Goal: Information Seeking & Learning: Learn about a topic

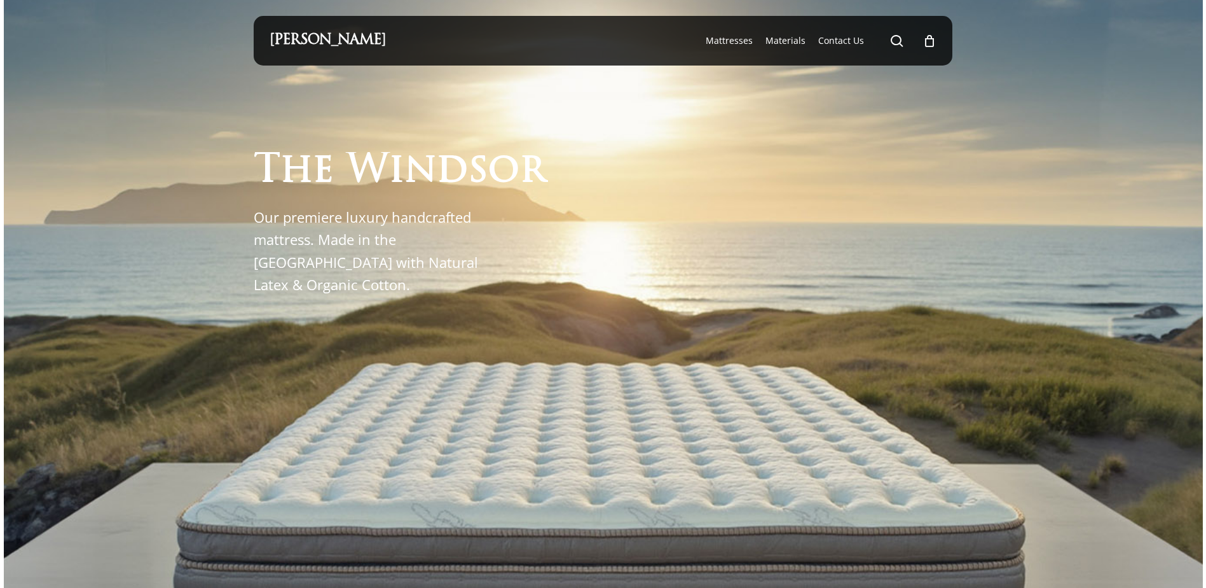
click at [220, 79] on div at bounding box center [603, 454] width 1199 height 909
drag, startPoint x: 386, startPoint y: 162, endPoint x: 383, endPoint y: 144, distance: 18.1
click at [387, 155] on span "W" at bounding box center [368, 171] width 43 height 39
click at [357, 158] on span "W" at bounding box center [368, 171] width 43 height 39
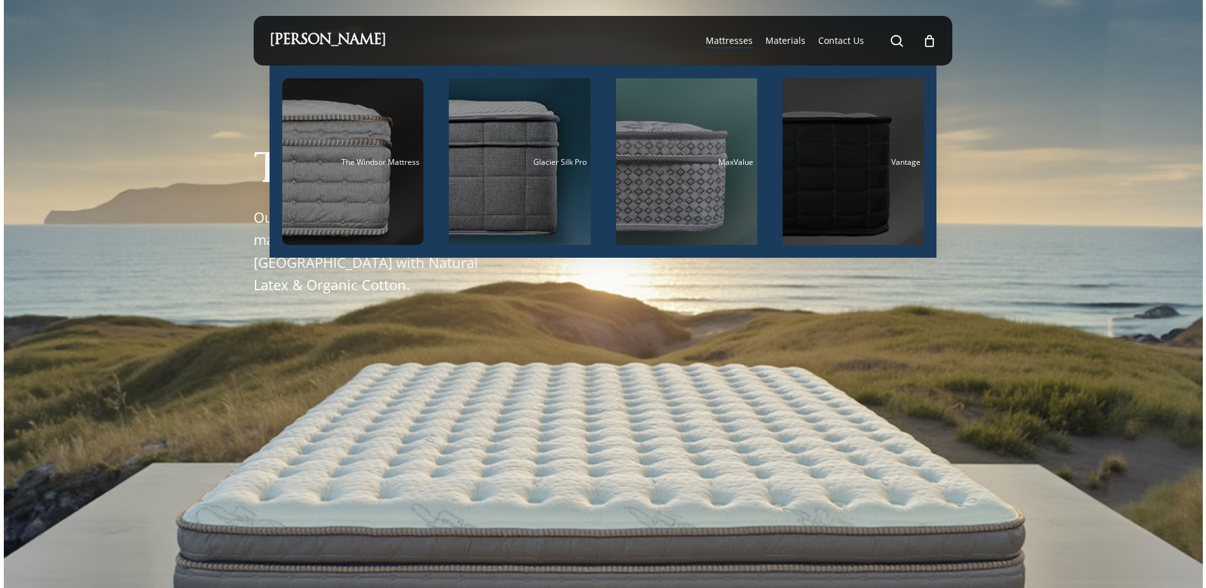
click at [859, 176] on div "Main Menu" at bounding box center [854, 161] width 142 height 167
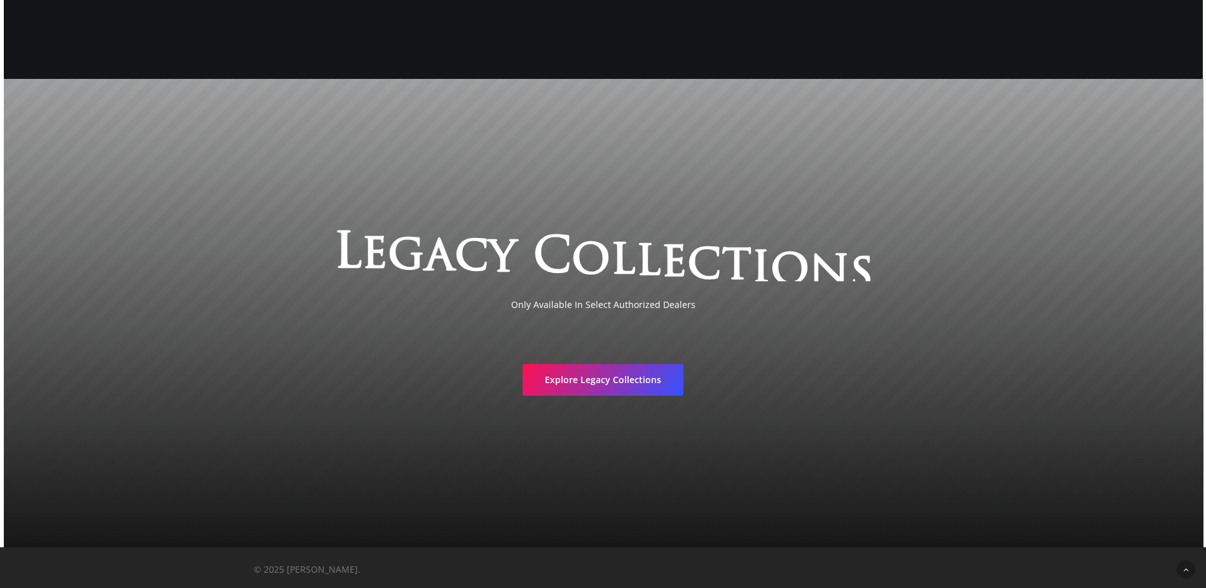
scroll to position [2754, 0]
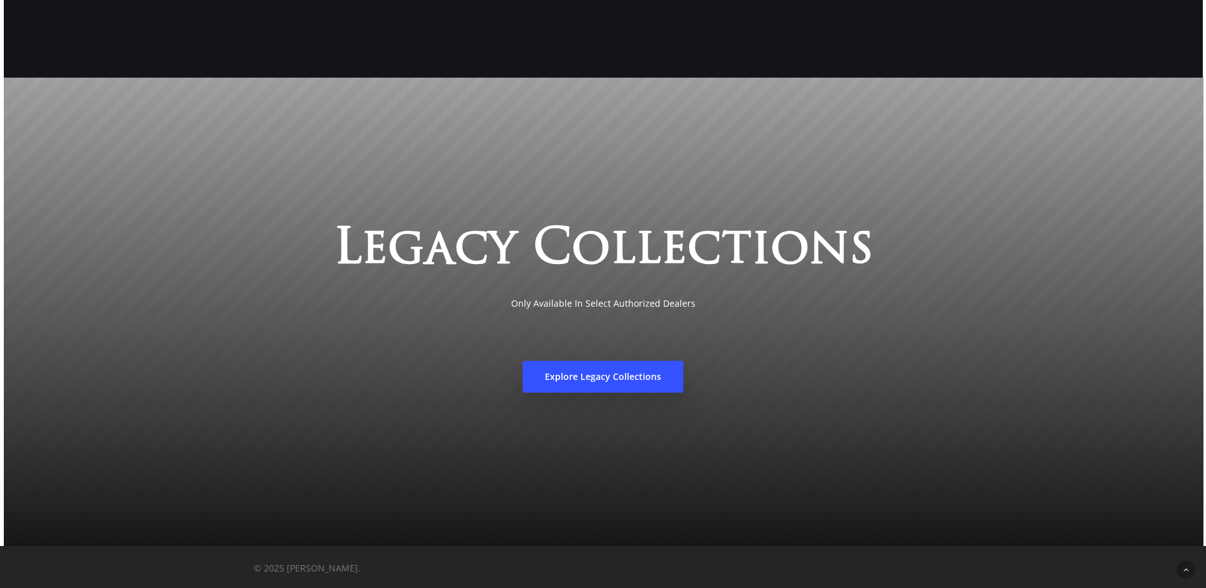
click at [632, 374] on span "Explore Legacy Collections" at bounding box center [603, 376] width 116 height 13
click at [607, 379] on span "Explore Legacy Collections" at bounding box center [603, 376] width 116 height 13
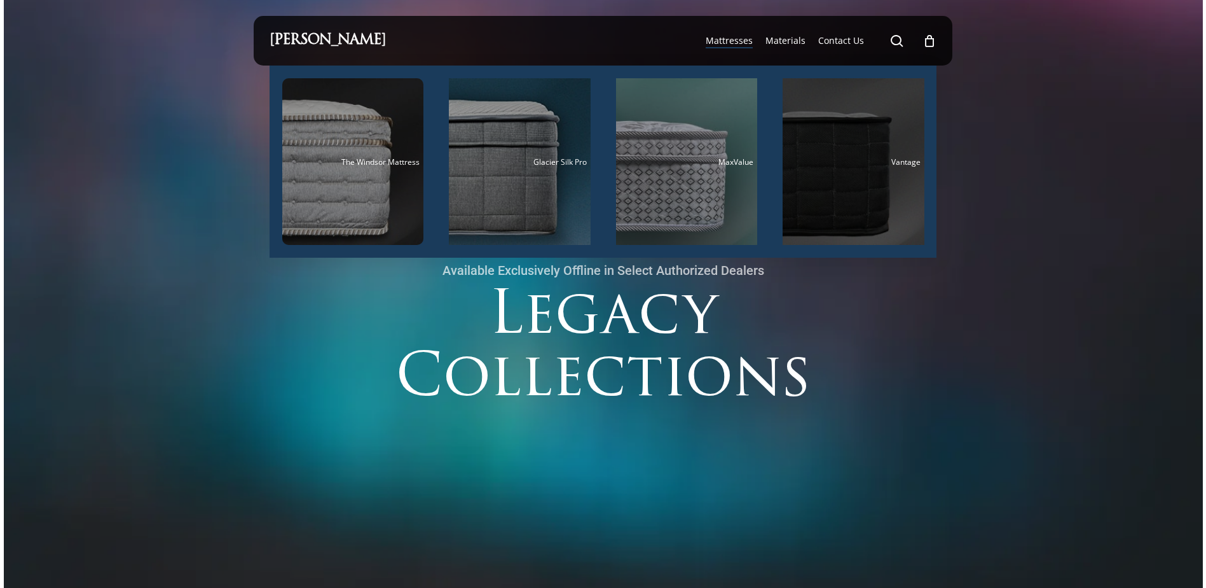
click at [864, 153] on div "Main Menu" at bounding box center [854, 161] width 142 height 167
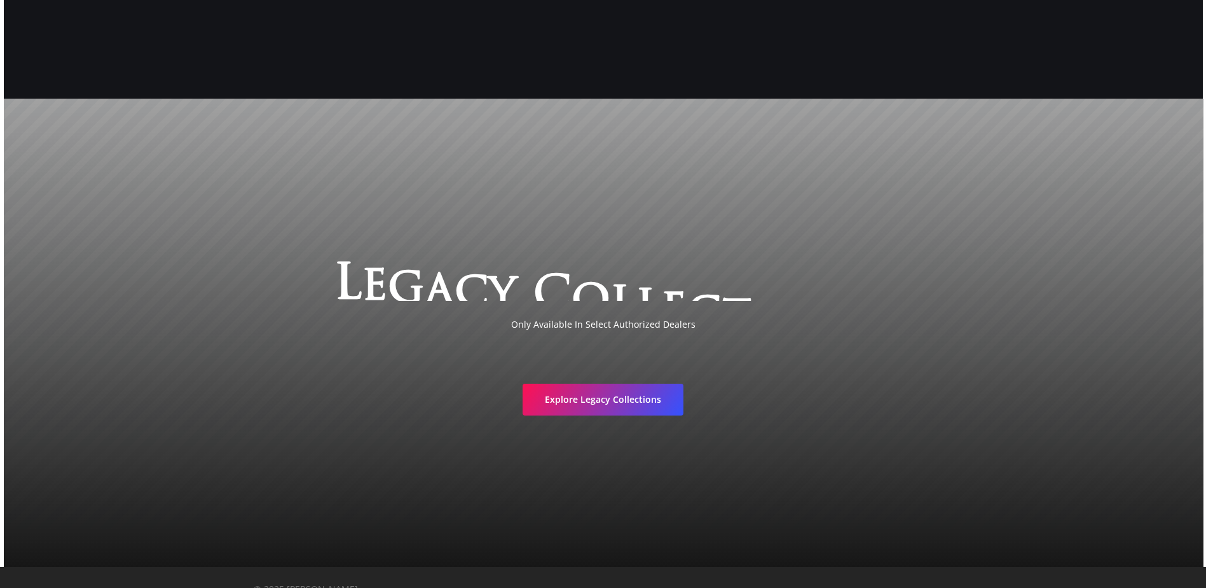
scroll to position [2754, 0]
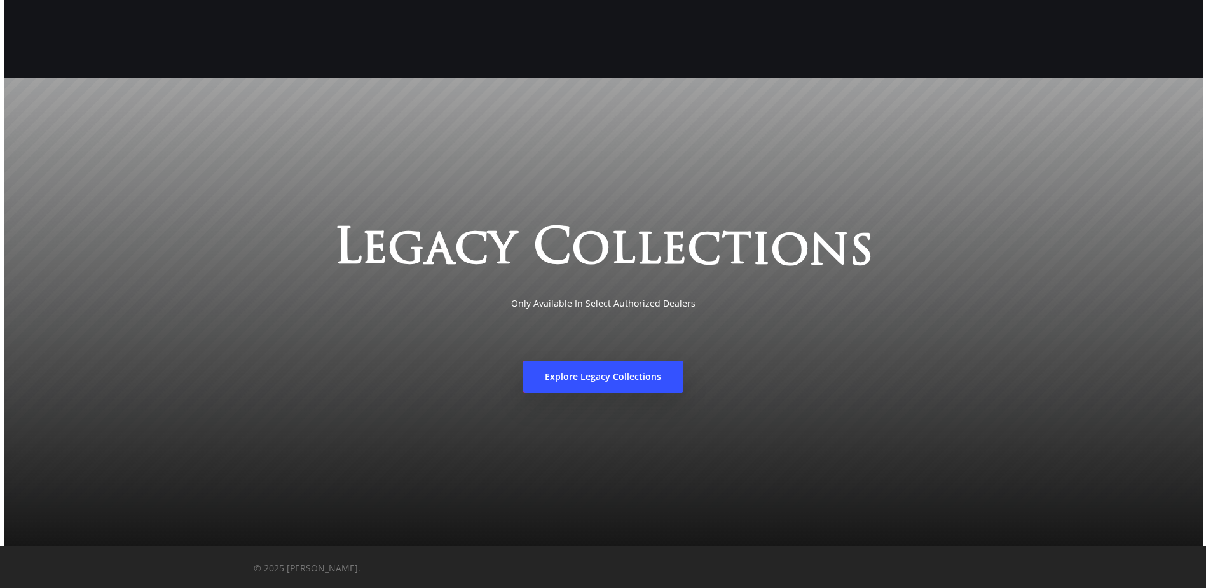
click at [656, 371] on span "Explore Legacy Collections" at bounding box center [603, 376] width 116 height 13
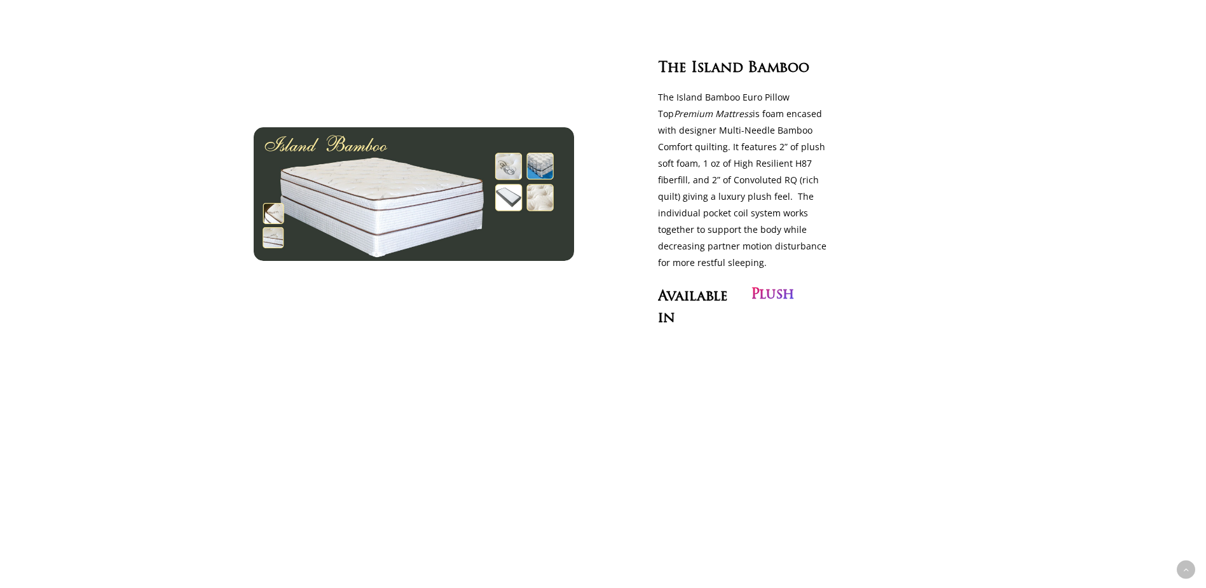
scroll to position [1336, 0]
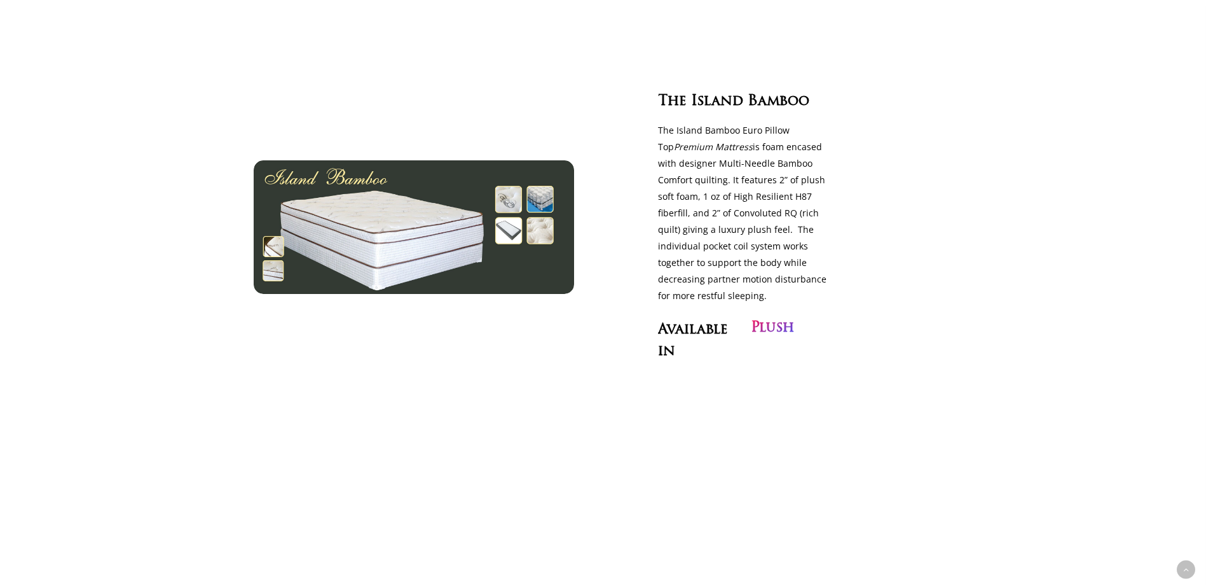
click at [757, 204] on p "The Island Bamboo Euro Pillow Top Premium Mattress is foam encased with designe…" at bounding box center [747, 213] width 179 height 182
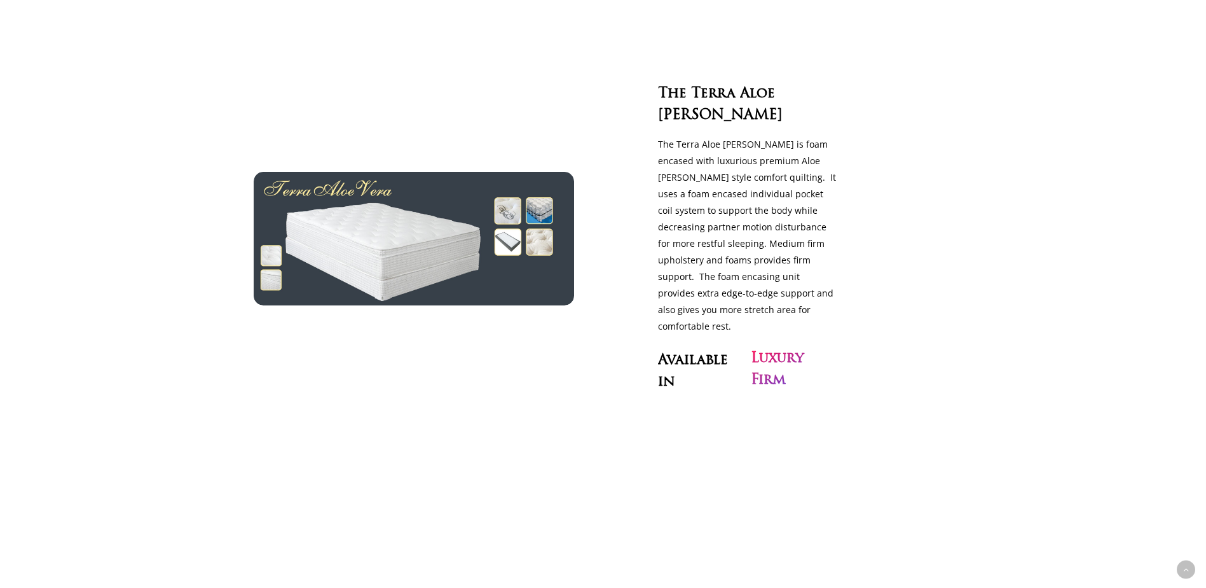
scroll to position [3148, 0]
